Goal: Task Accomplishment & Management: Manage account settings

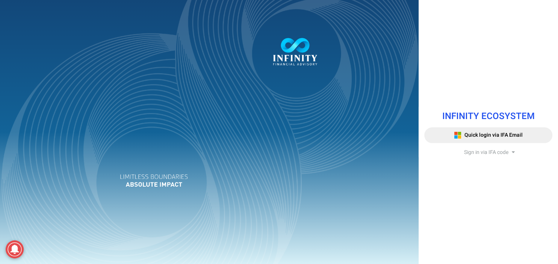
click at [493, 155] on span "Sign in via IFA code" at bounding box center [486, 153] width 44 height 8
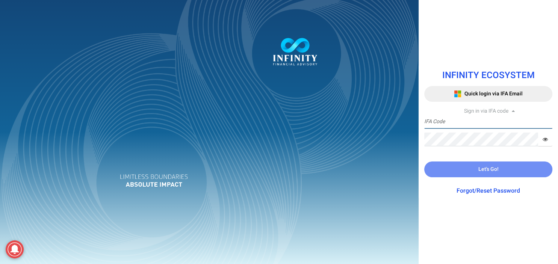
click at [434, 121] on input "text" at bounding box center [489, 122] width 128 height 14
paste input "IFA0153"
type input "IFA0153"
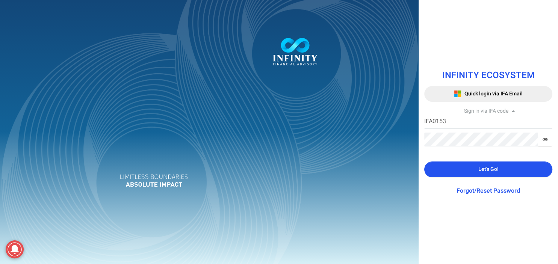
click at [475, 171] on button "Let's Go!" at bounding box center [489, 170] width 128 height 16
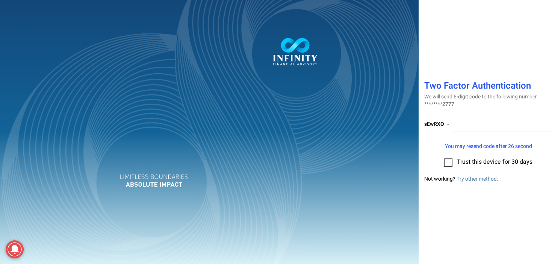
drag, startPoint x: 449, startPoint y: 162, endPoint x: 459, endPoint y: 134, distance: 29.7
click at [449, 162] on label at bounding box center [449, 163] width 8 height 8
click at [449, 160] on input "checkbox" at bounding box center [449, 160] width 0 height 0
click at [460, 127] on input "number" at bounding box center [502, 125] width 102 height 14
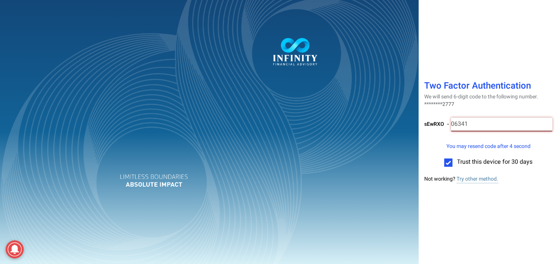
type input "063412"
